Goal: Transaction & Acquisition: Purchase product/service

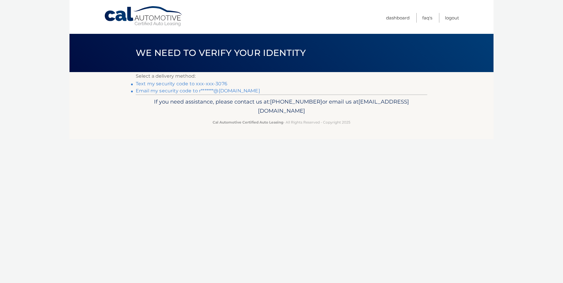
click at [202, 84] on link "Text my security code to xxx-xxx-3076" at bounding box center [182, 84] width 92 height 6
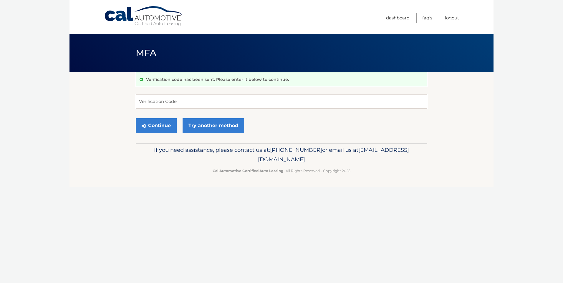
click at [172, 103] on input "Verification Code" at bounding box center [281, 101] width 291 height 15
type input "573704"
click at [166, 125] on button "Continue" at bounding box center [156, 125] width 41 height 15
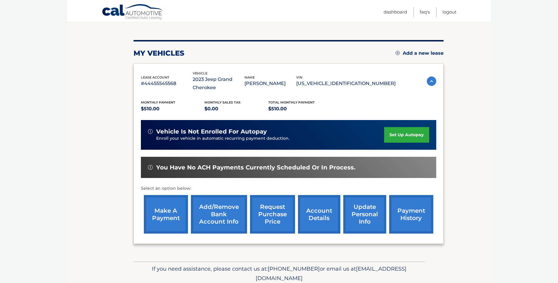
scroll to position [59, 0]
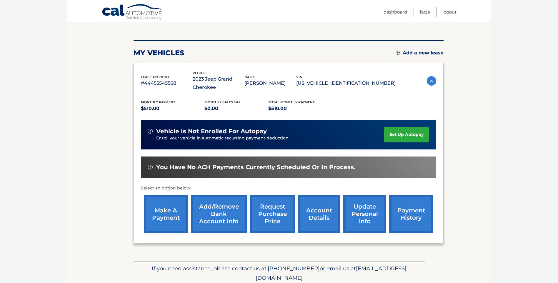
click at [170, 210] on link "make a payment" at bounding box center [166, 214] width 44 height 39
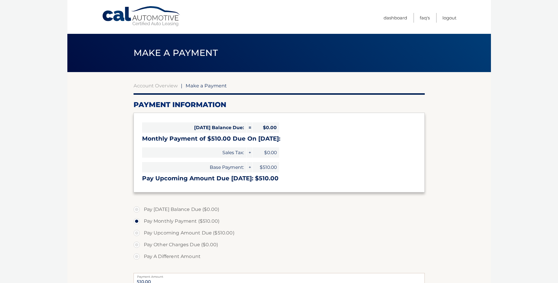
select select "ZmYxZmRmMzAtOTQxOC00NzExLWFjYjItMjk3Y2UzNTEyZDYw"
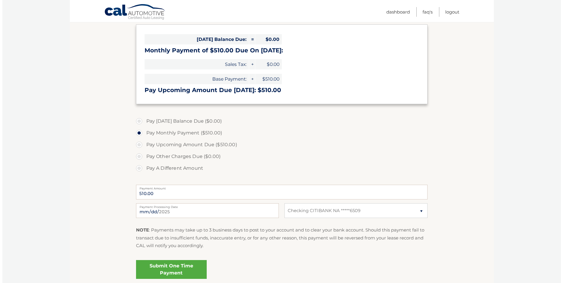
scroll to position [118, 0]
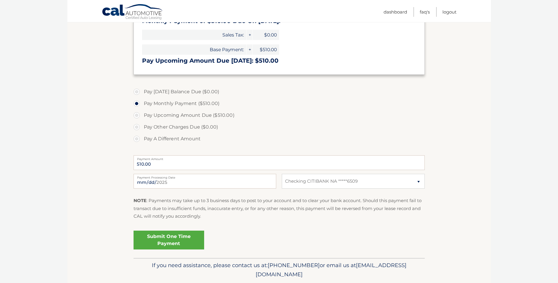
click at [171, 240] on link "Submit One Time Payment" at bounding box center [169, 240] width 71 height 19
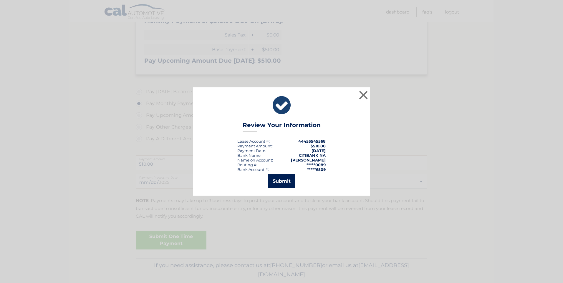
click at [285, 183] on button "Submit" at bounding box center [281, 181] width 27 height 14
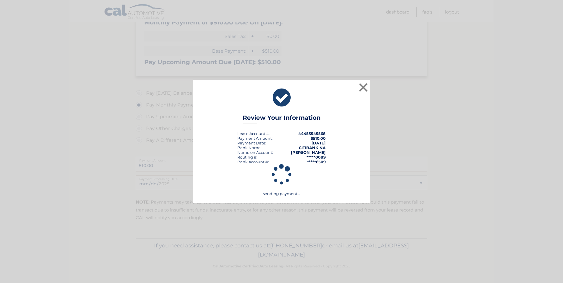
scroll to position [116, 0]
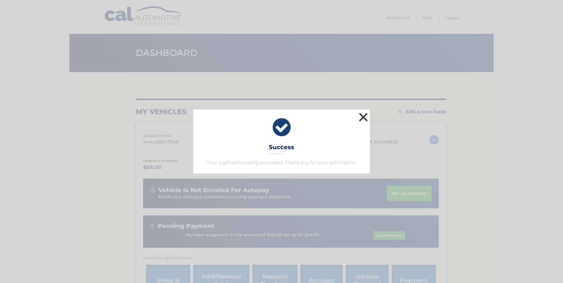
click at [363, 117] on button "×" at bounding box center [363, 117] width 12 height 12
